Goal: Book appointment/travel/reservation

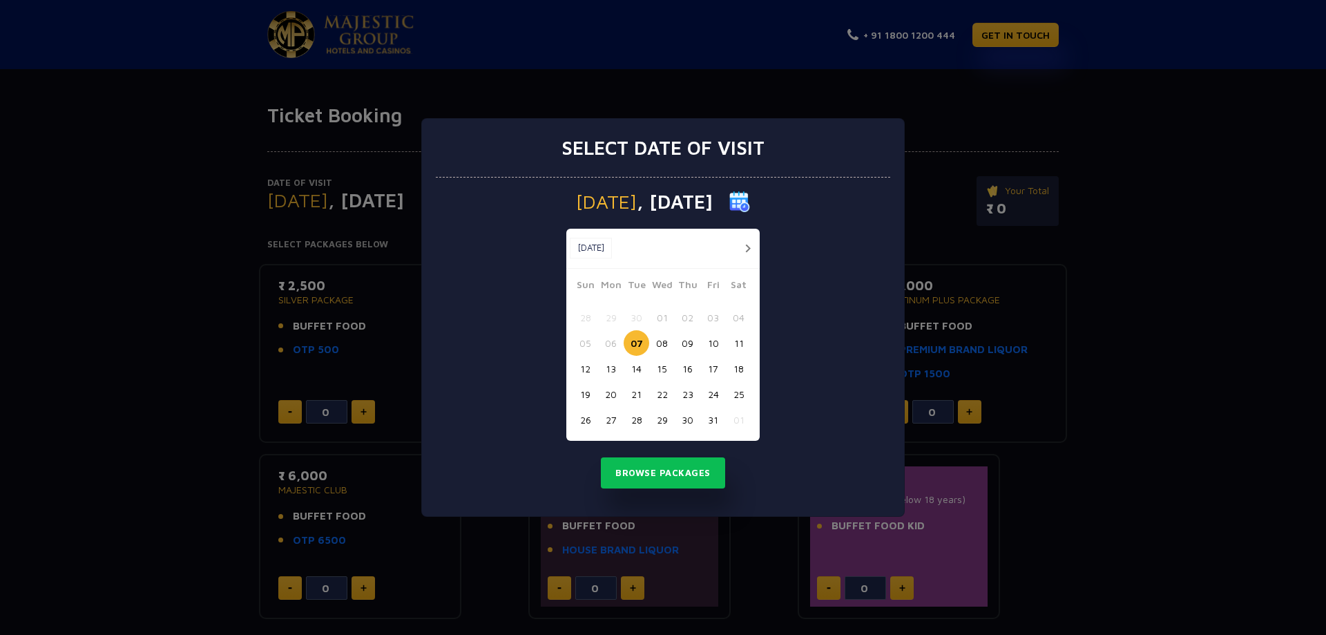
click at [661, 394] on button "22" at bounding box center [662, 394] width 26 height 26
click at [687, 472] on button "Browse Packages" at bounding box center [663, 473] width 124 height 32
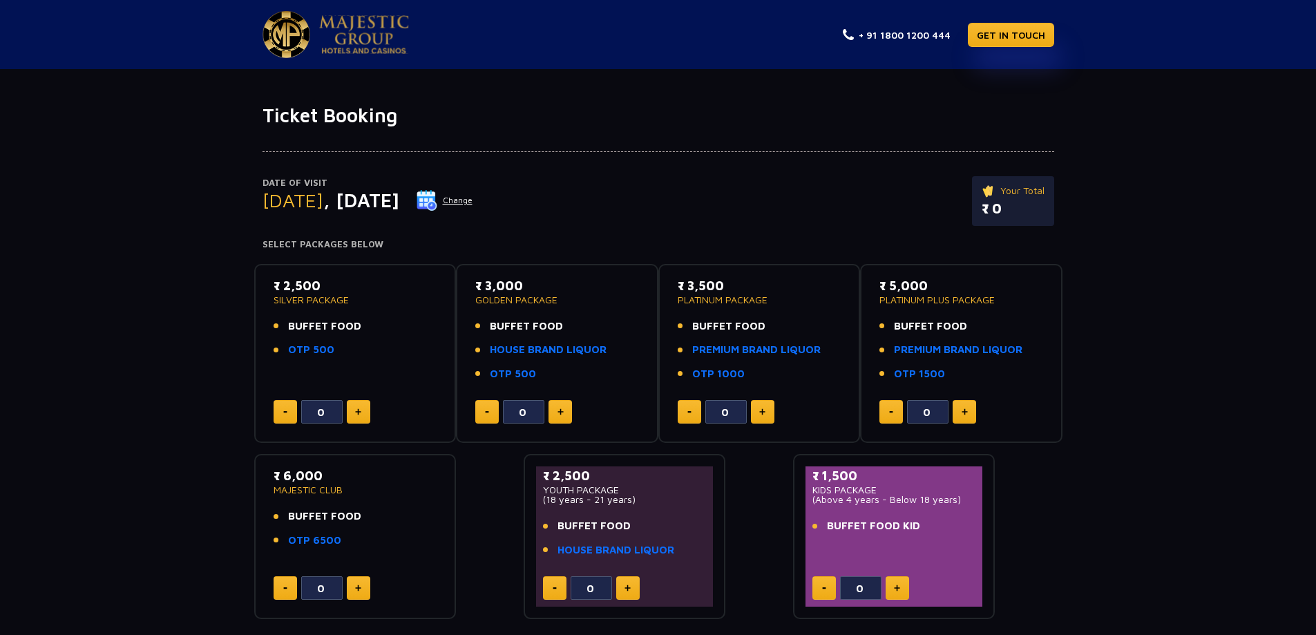
scroll to position [138, 0]
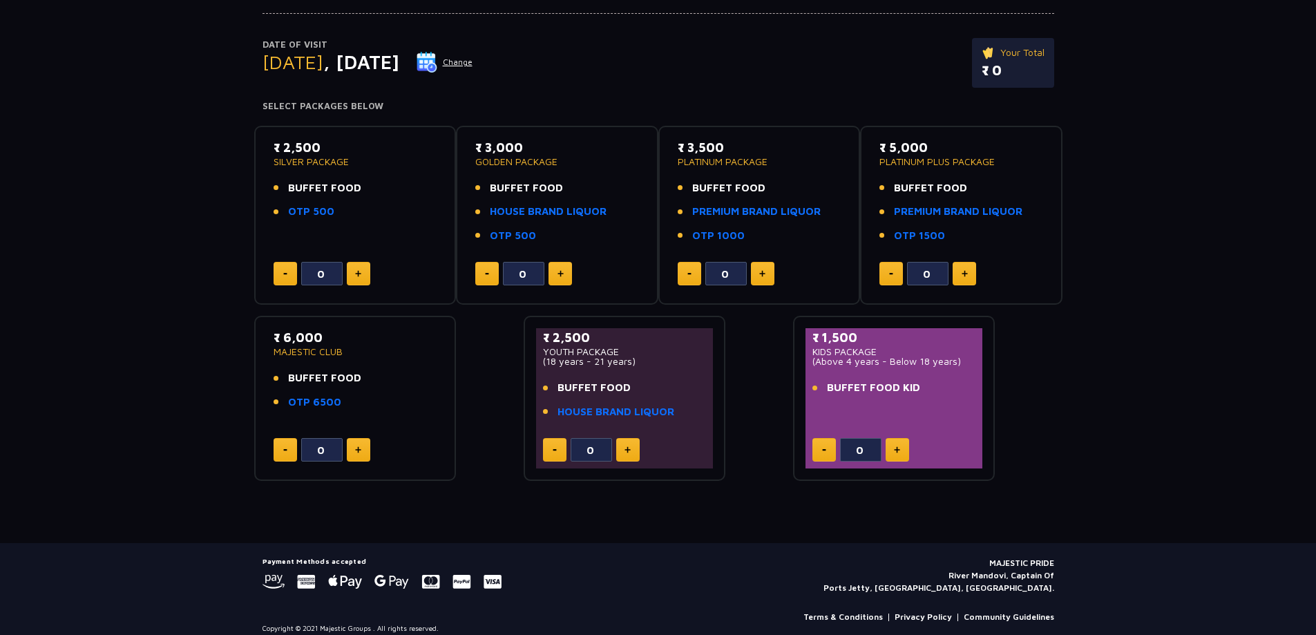
click at [875, 499] on div "Ticket Booking Date of Visit [DATE] Change Your Total ₹ 0 Select Packages Below…" at bounding box center [658, 254] width 1316 height 578
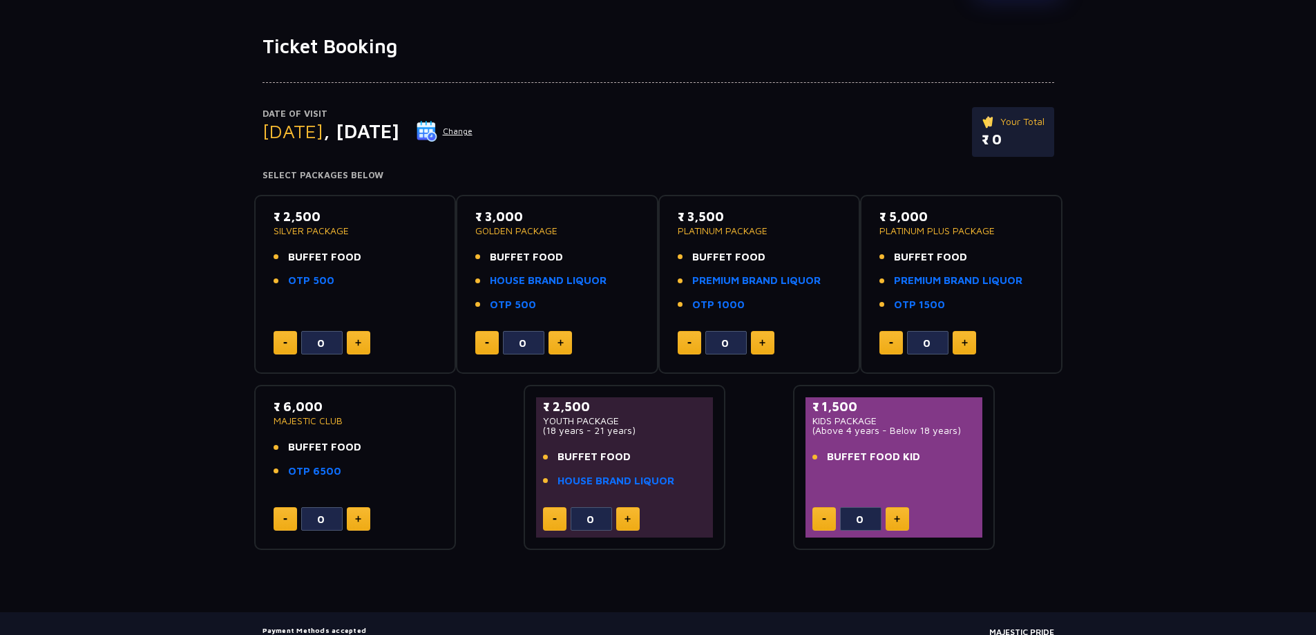
scroll to position [0, 0]
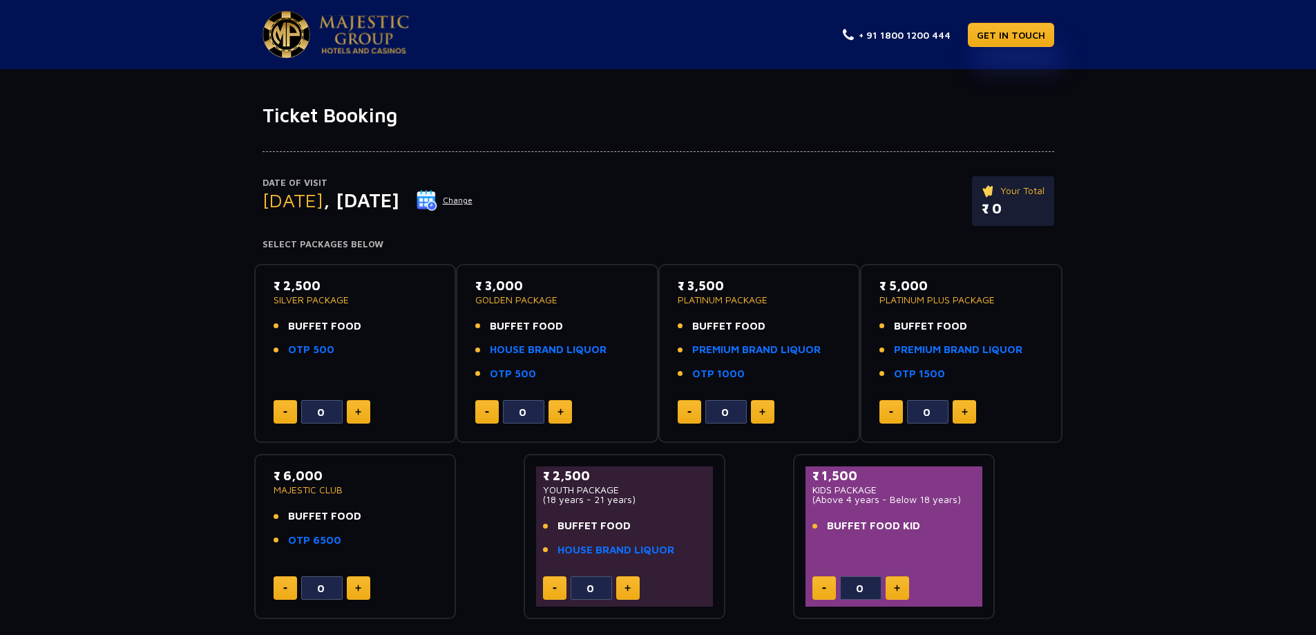
click at [473, 200] on button "Change" at bounding box center [444, 200] width 57 height 22
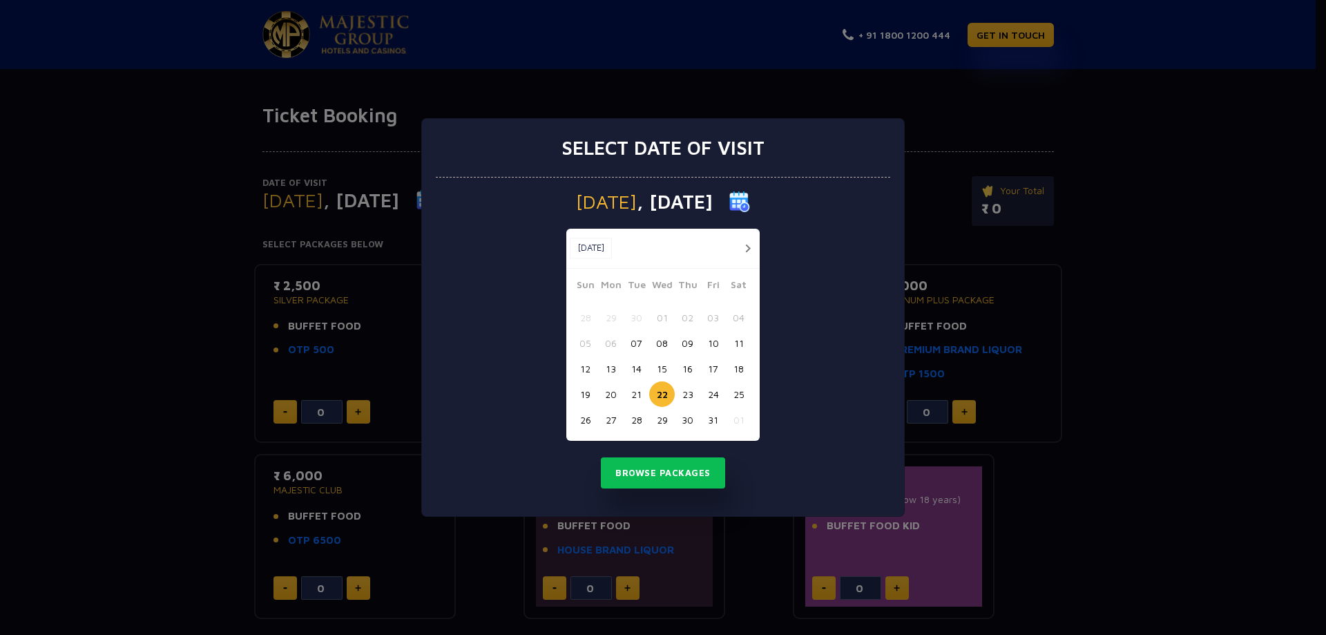
click at [630, 396] on button "21" at bounding box center [637, 394] width 26 height 26
click at [658, 468] on button "Browse Packages" at bounding box center [663, 473] width 124 height 32
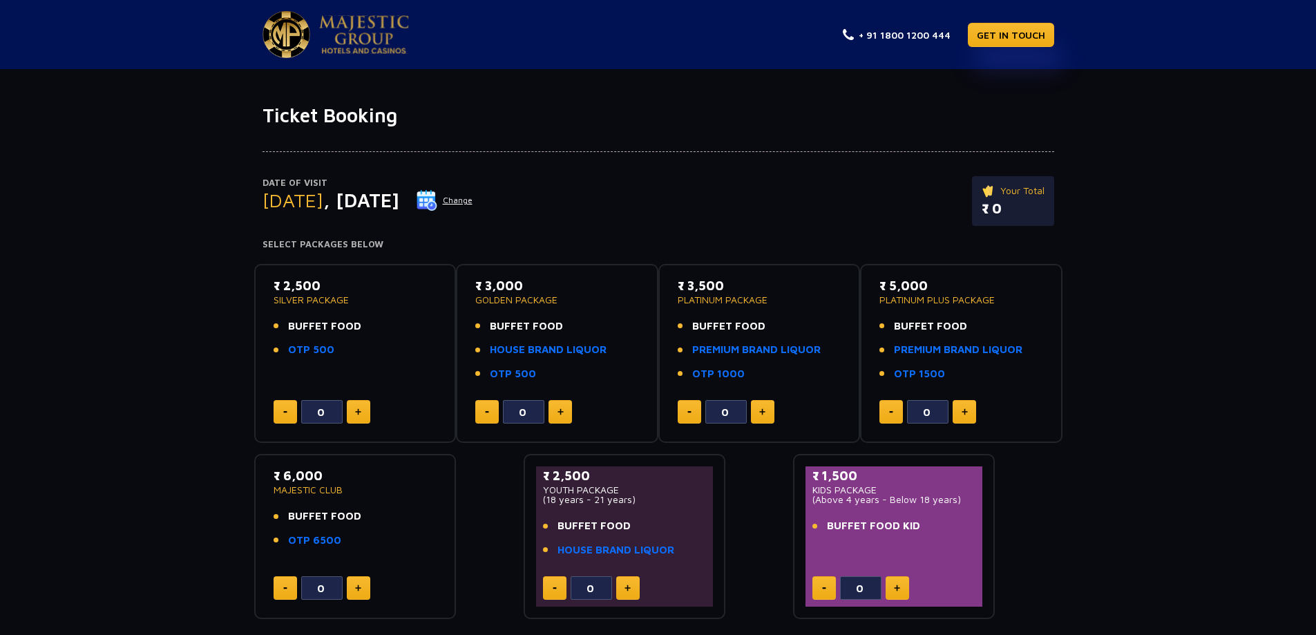
click at [473, 200] on button "Change" at bounding box center [444, 200] width 57 height 22
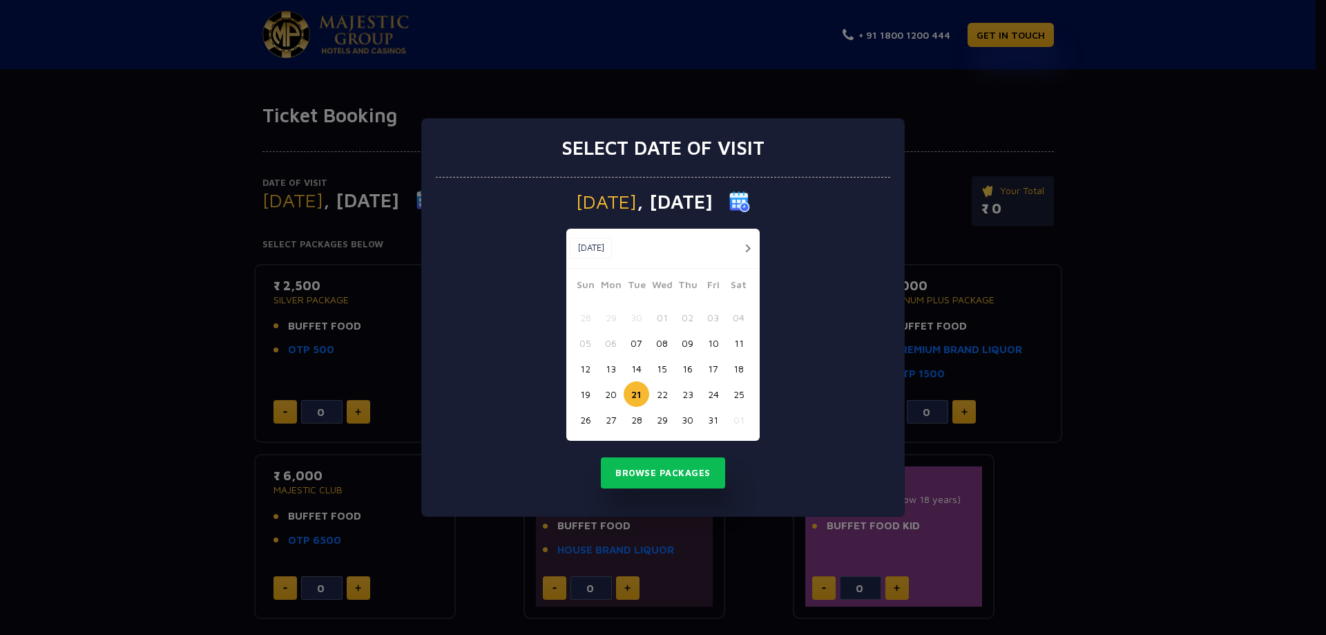
click at [721, 393] on button "24" at bounding box center [713, 394] width 26 height 26
click at [676, 469] on button "Browse Packages" at bounding box center [663, 473] width 124 height 32
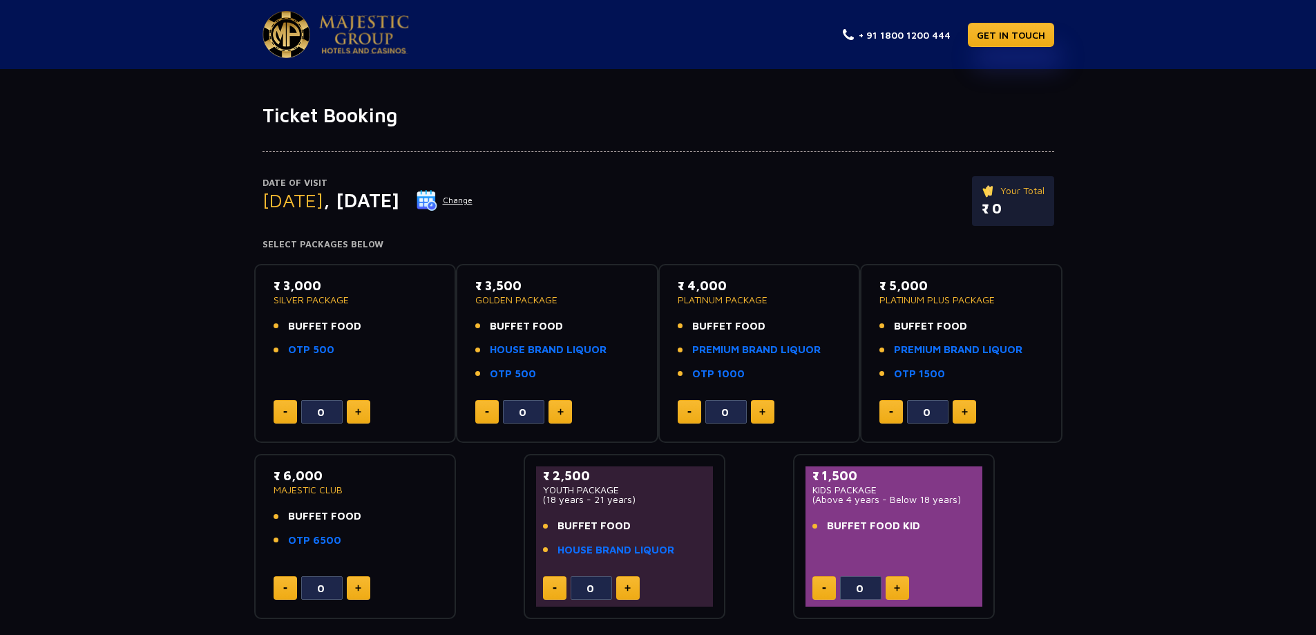
click at [473, 200] on button "Change" at bounding box center [444, 200] width 57 height 22
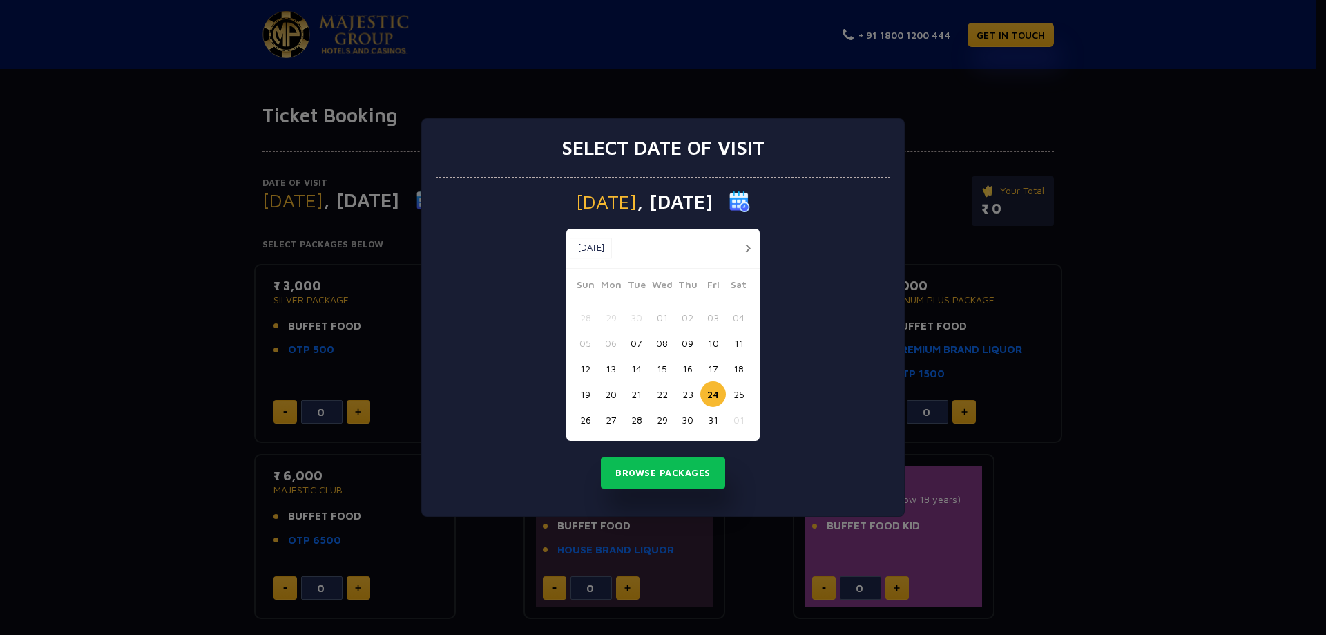
click at [583, 392] on button "19" at bounding box center [586, 394] width 26 height 26
click at [655, 465] on button "Browse Packages" at bounding box center [663, 473] width 124 height 32
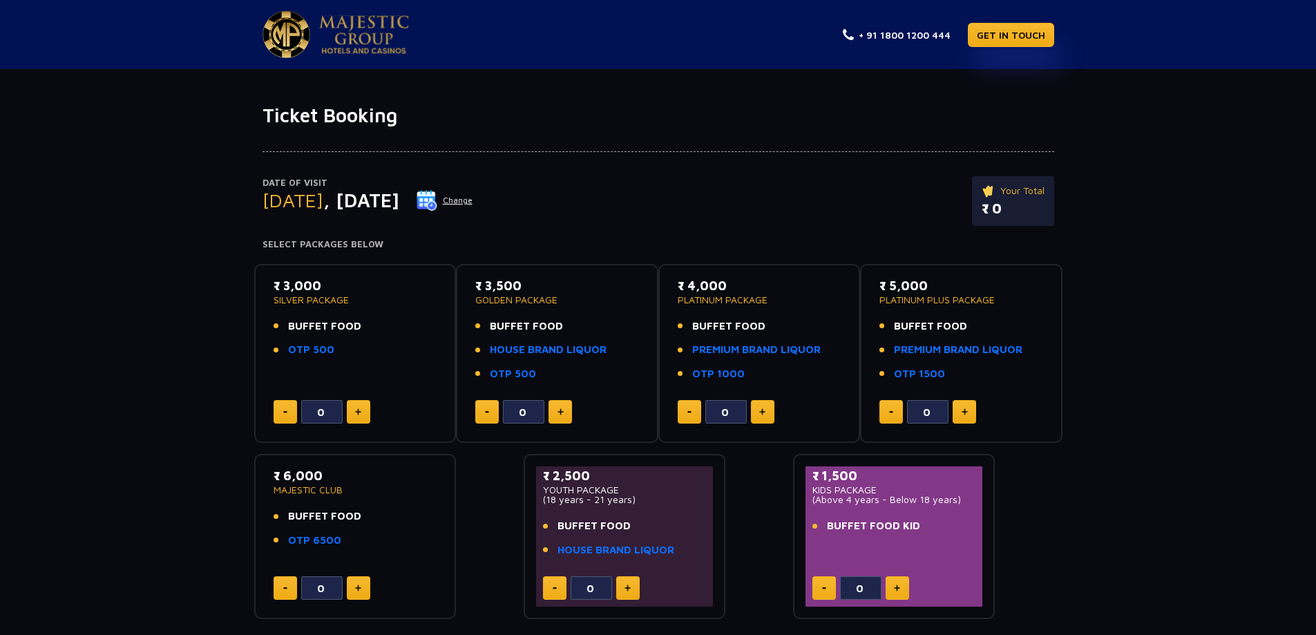
click at [473, 202] on button "Change" at bounding box center [444, 200] width 57 height 22
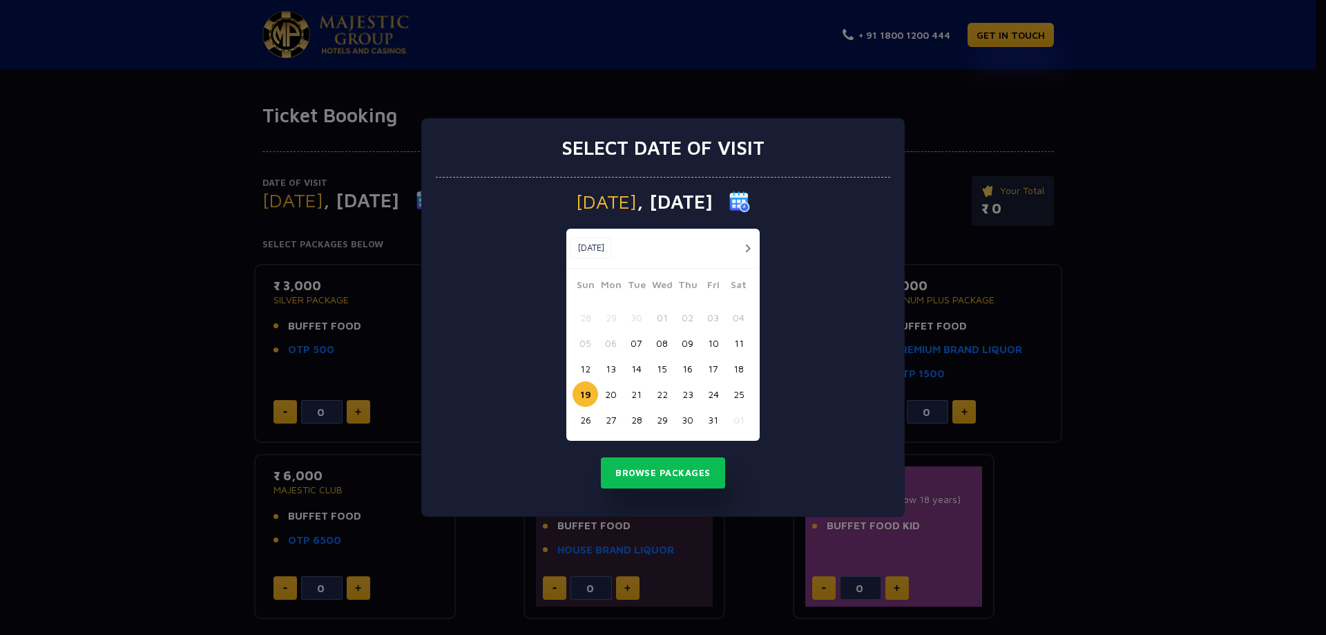
click at [613, 394] on button "20" at bounding box center [611, 394] width 26 height 26
click at [689, 480] on button "Browse Packages" at bounding box center [663, 473] width 124 height 32
